Goal: Transaction & Acquisition: Purchase product/service

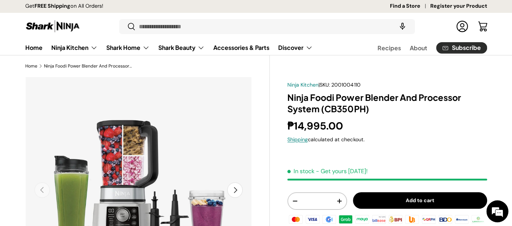
click at [68, 26] on img at bounding box center [52, 26] width 55 height 14
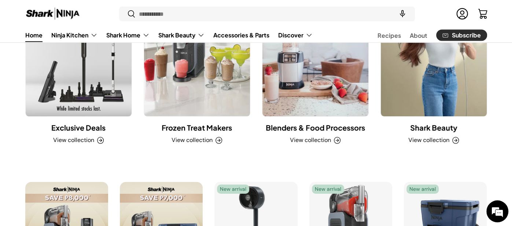
scroll to position [853, 0]
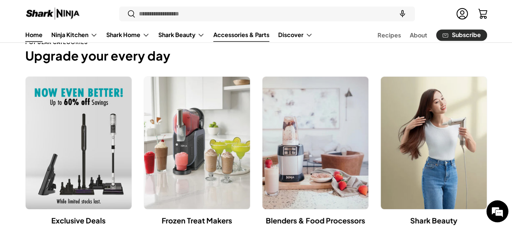
click at [239, 38] on link "Accessories & Parts" at bounding box center [241, 35] width 56 height 14
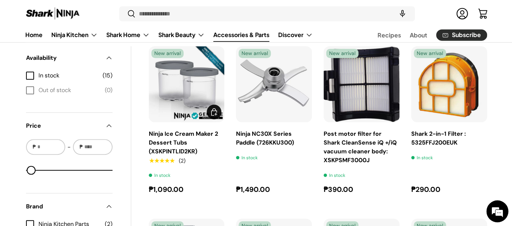
scroll to position [264, 0]
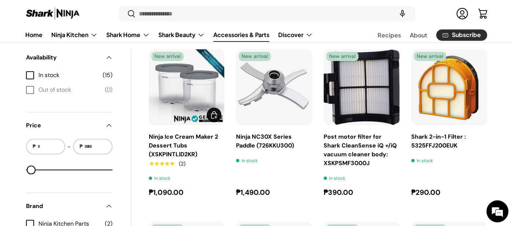
click at [175, 111] on img "Ninja Ice Cream Maker 2 Dessert Tubs (XSKPINTLID2KR)" at bounding box center [187, 87] width 76 height 76
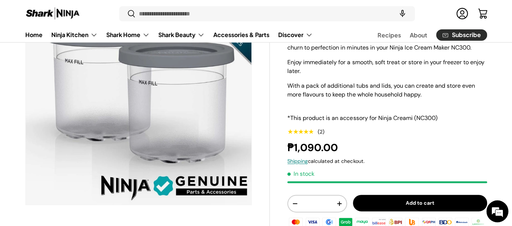
scroll to position [122, 0]
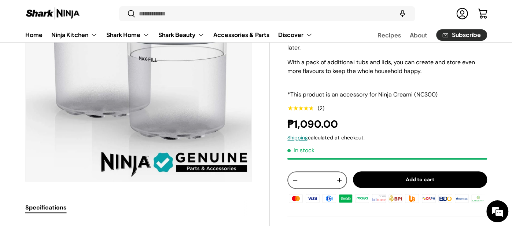
click at [345, 187] on button "+" at bounding box center [340, 180] width 14 height 14
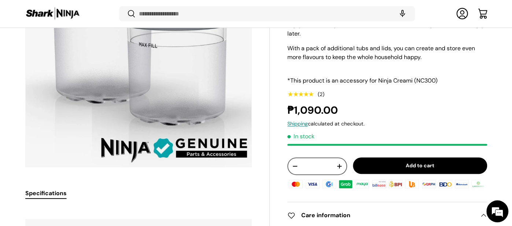
scroll to position [135, 0]
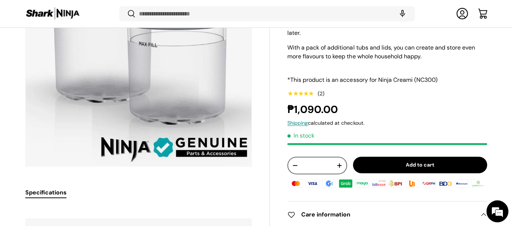
click at [340, 171] on button "+" at bounding box center [340, 165] width 14 height 14
click at [289, 172] on button "-" at bounding box center [295, 165] width 14 height 14
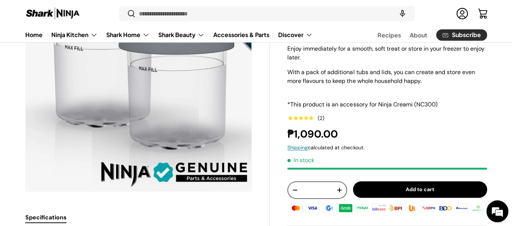
scroll to position [114, 0]
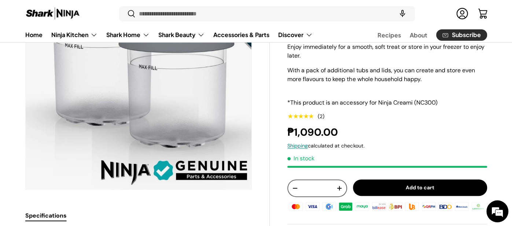
click at [338, 195] on button "+" at bounding box center [340, 188] width 14 height 14
type input "*"
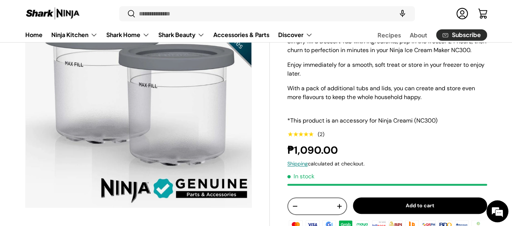
scroll to position [99, 0]
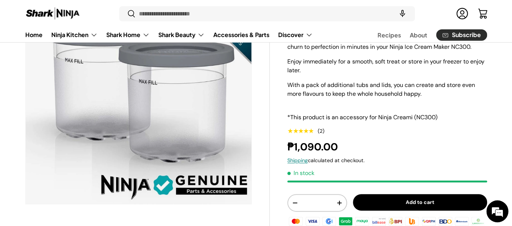
click at [433, 210] on button "Add to cart" at bounding box center [420, 202] width 134 height 17
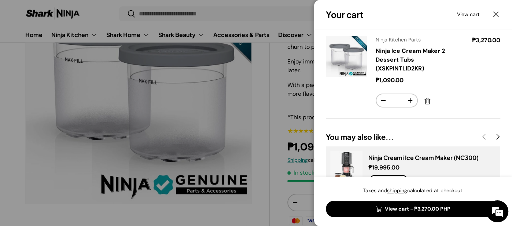
scroll to position [0, 0]
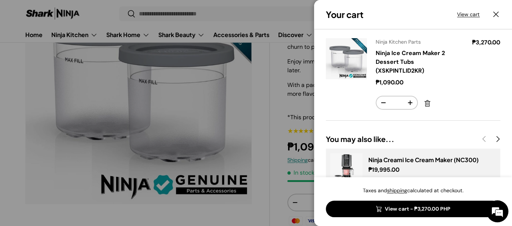
click at [414, 212] on link "View cart - ₱3,270.00 PHP" at bounding box center [413, 209] width 175 height 17
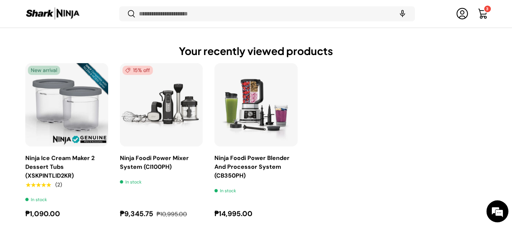
scroll to position [247, 0]
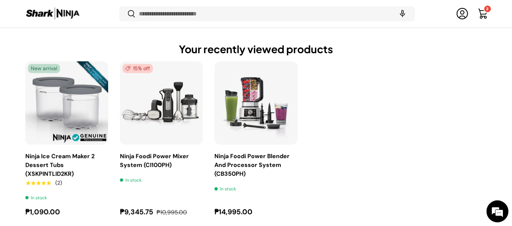
click at [361, 123] on ul "New arrival Ninja Ice Cream Maker 2 Dessert Tubs (XSKPINTLID2KR) ★★★★★ (2) In s…" at bounding box center [256, 139] width 462 height 156
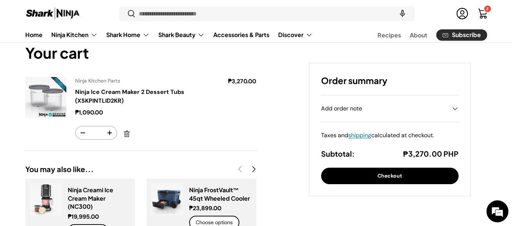
scroll to position [39, 0]
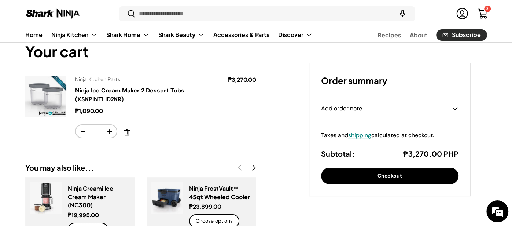
click at [403, 178] on button "Checkout" at bounding box center [390, 176] width 138 height 17
